Goal: Task Accomplishment & Management: Use online tool/utility

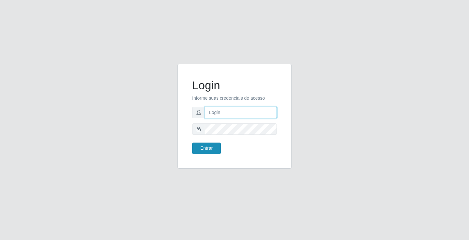
type input "[EMAIL_ADDRESS][DOMAIN_NAME]"
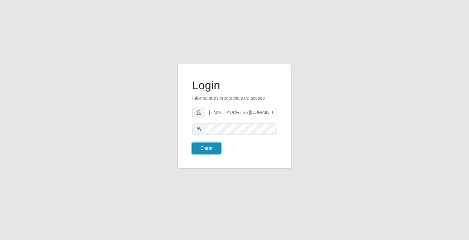
click at [206, 151] on button "Entrar" at bounding box center [206, 148] width 29 height 11
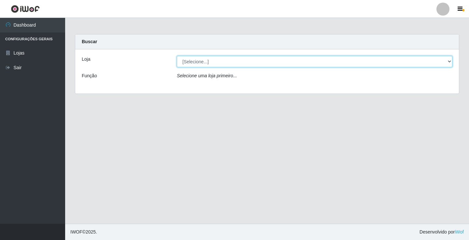
click at [209, 62] on select "[Selecione...] Rede Potiguar 4 - Extremoz" at bounding box center [314, 61] width 275 height 11
select select "78"
click at [177, 56] on select "[Selecione...] Rede Potiguar 4 - Extremoz" at bounding box center [314, 61] width 275 height 11
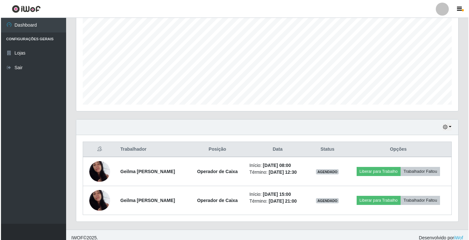
scroll to position [134, 0]
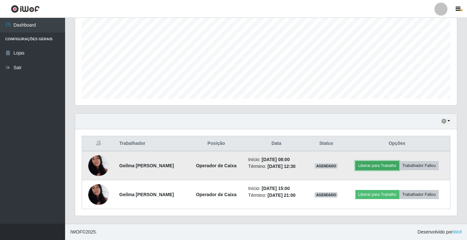
click at [390, 167] on button "Liberar para Trabalho" at bounding box center [377, 165] width 44 height 9
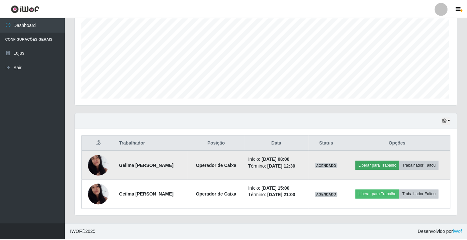
scroll to position [135, 378]
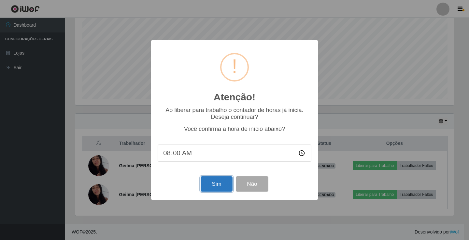
click at [216, 187] on button "Sim" at bounding box center [216, 184] width 32 height 15
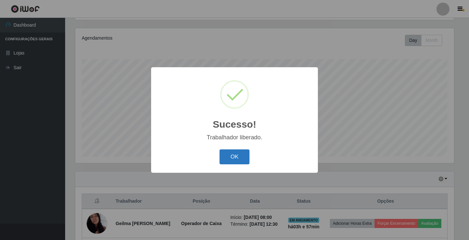
click at [227, 161] on button "OK" at bounding box center [234, 157] width 30 height 15
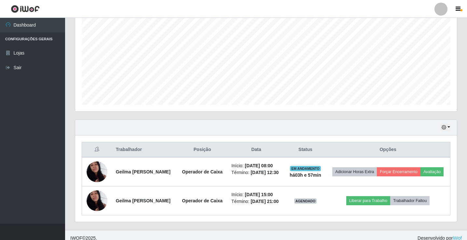
scroll to position [134, 0]
